Goal: Task Accomplishment & Management: Use online tool/utility

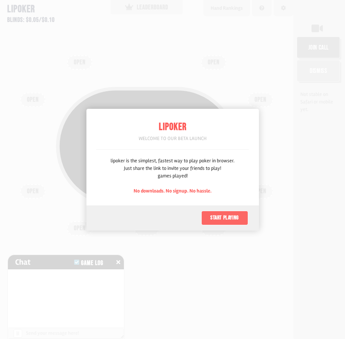
scroll to position [36, 0]
click at [222, 217] on button "Start playing" at bounding box center [224, 218] width 47 height 14
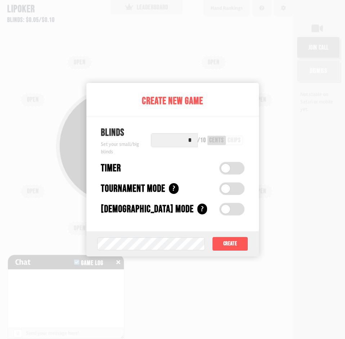
click at [222, 142] on div "cents" at bounding box center [216, 140] width 15 height 6
click at [237, 143] on div "chips" at bounding box center [233, 140] width 13 height 6
click at [226, 246] on button "Create" at bounding box center [230, 244] width 36 height 14
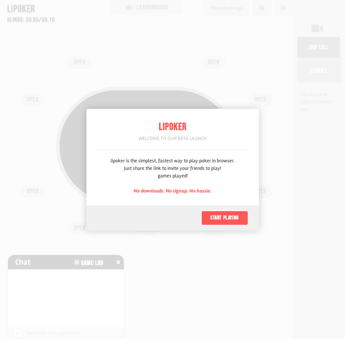
scroll to position [36, 0]
click at [230, 214] on button "Start playing" at bounding box center [224, 218] width 47 height 14
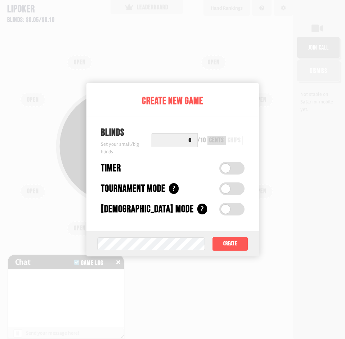
click at [193, 141] on input "*" at bounding box center [174, 140] width 47 height 14
click at [233, 137] on div "chips" at bounding box center [233, 140] width 13 height 6
click at [184, 139] on input "*" at bounding box center [174, 140] width 47 height 14
click at [193, 141] on input "*" at bounding box center [174, 140] width 47 height 14
click at [221, 143] on div "cents" at bounding box center [216, 140] width 15 height 6
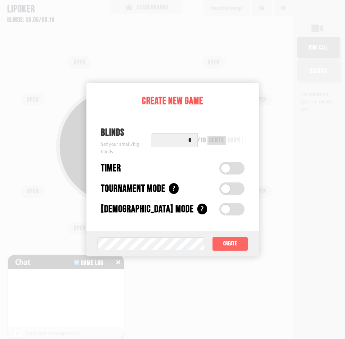
click at [228, 245] on button "Create" at bounding box center [230, 244] width 36 height 14
